Goal: Information Seeking & Learning: Learn about a topic

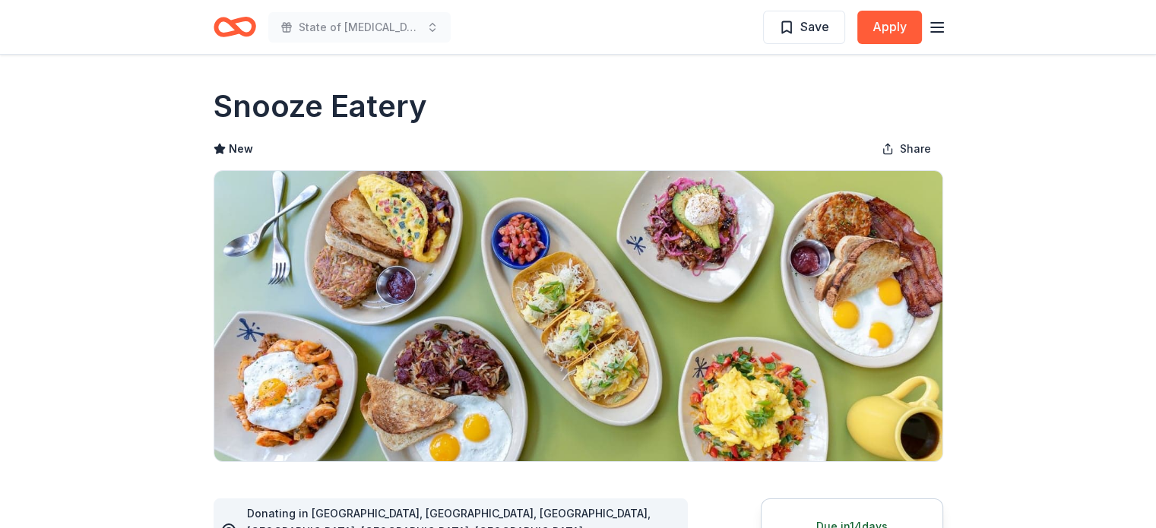
click at [313, 112] on h1 "Snooze Eatery" at bounding box center [321, 106] width 214 height 43
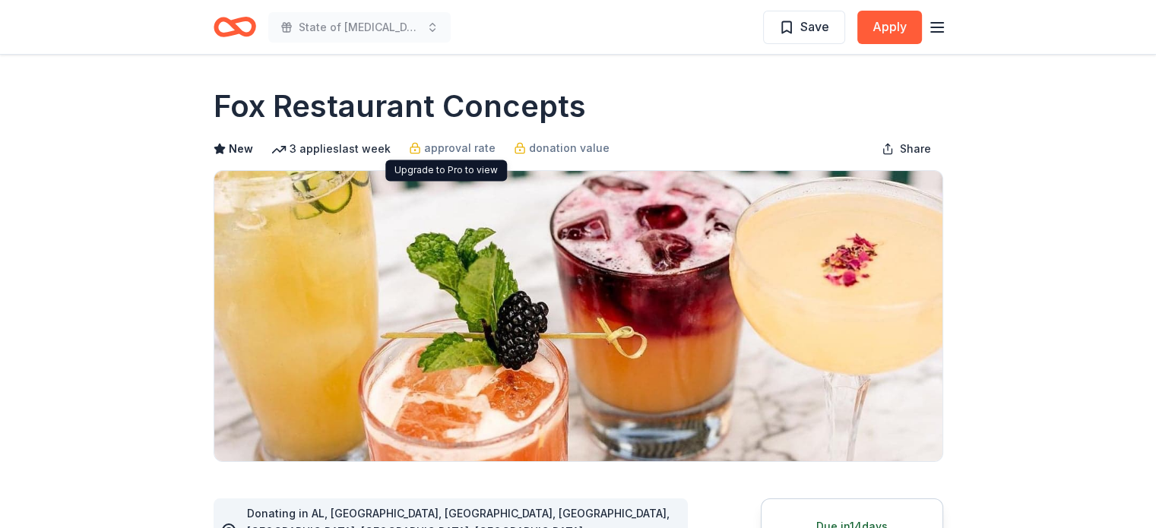
click at [383, 103] on h1 "Fox Restaurant Concepts" at bounding box center [400, 106] width 373 height 43
